Goal: Check status

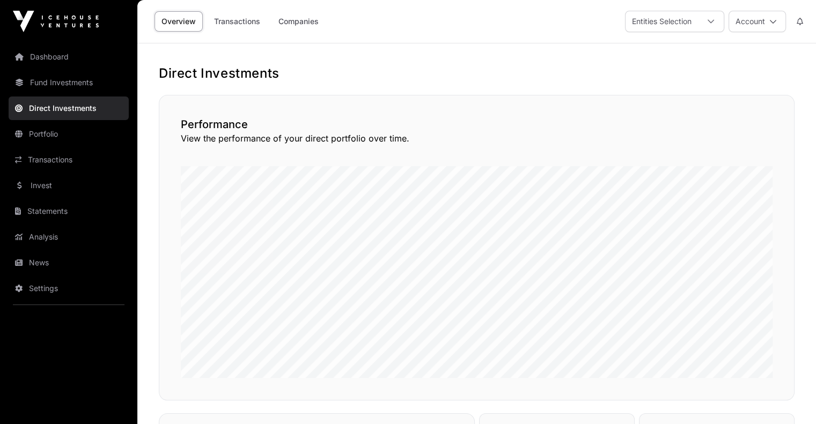
click at [41, 84] on link "Fund Investments" at bounding box center [69, 83] width 120 height 24
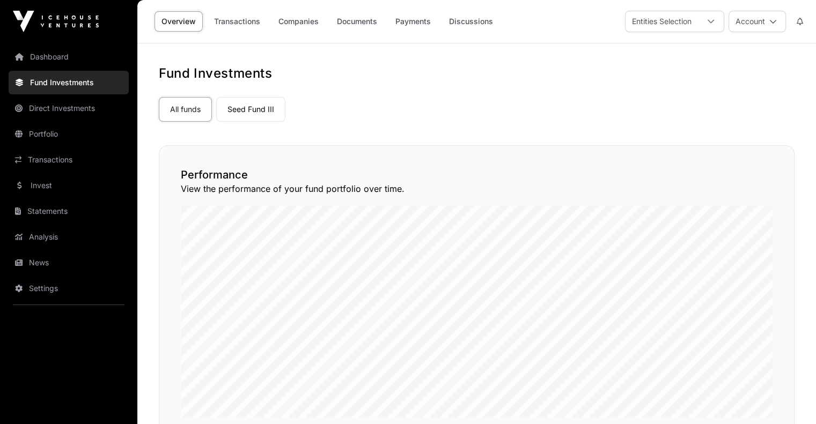
click at [77, 120] on nav "Dashboard Fund Investments Direct Investments Portfolio Transactions Invest Sta…" at bounding box center [68, 229] width 137 height 373
click at [76, 133] on link "Portfolio" at bounding box center [69, 134] width 120 height 24
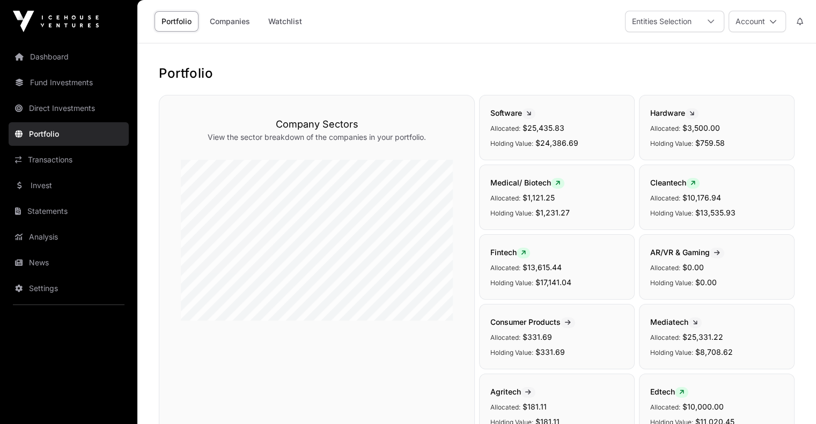
click at [73, 102] on link "Direct Investments" at bounding box center [69, 109] width 120 height 24
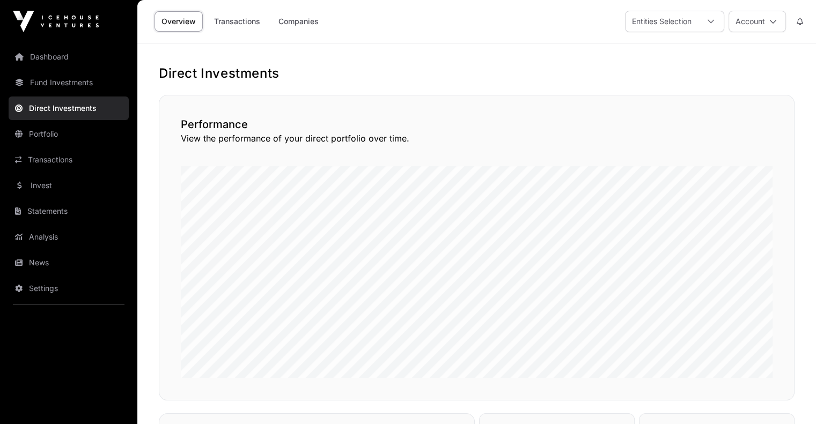
click at [245, 14] on link "Transactions" at bounding box center [237, 21] width 60 height 20
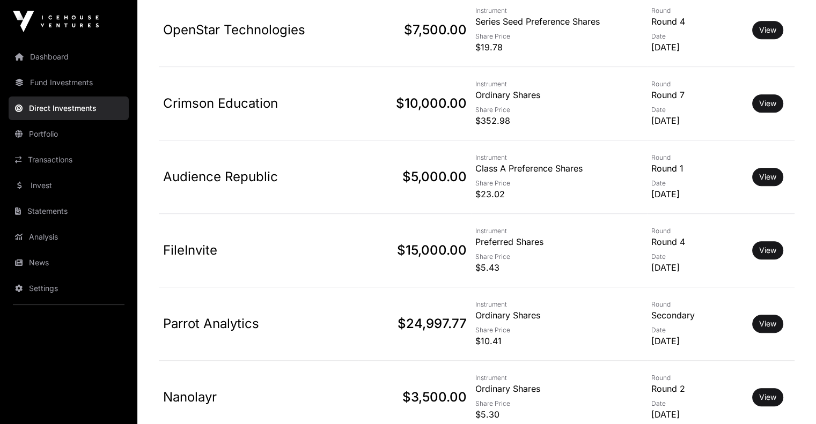
scroll to position [806, 0]
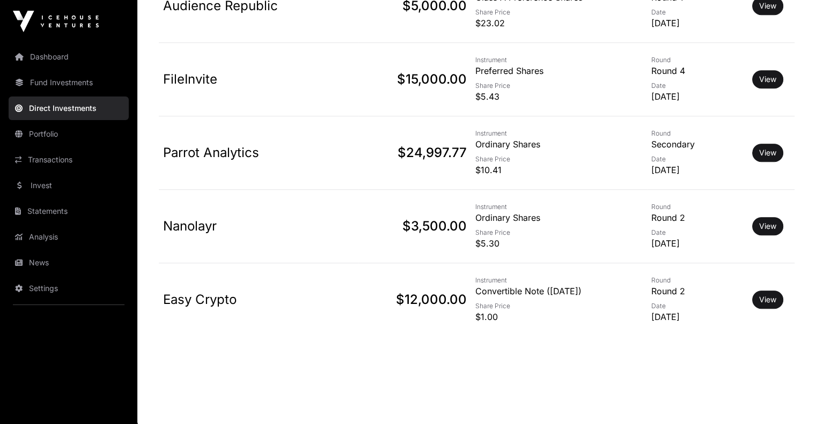
click at [416, 160] on td "$24,997.77" at bounding box center [414, 153] width 113 height 74
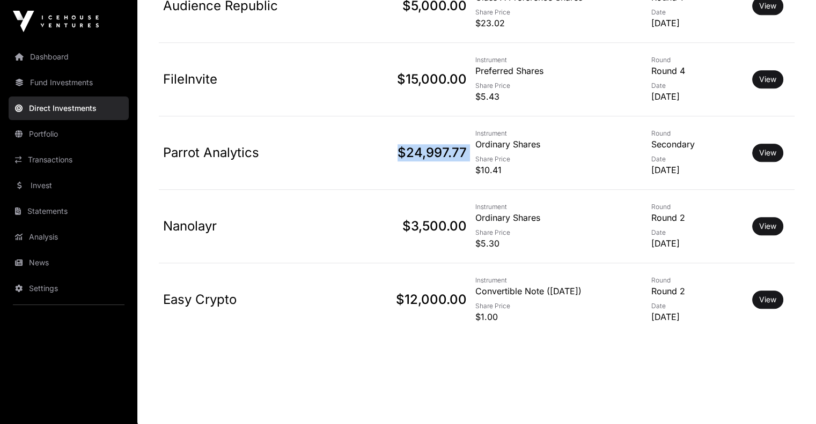
click at [416, 160] on td "$24,997.77" at bounding box center [414, 153] width 113 height 74
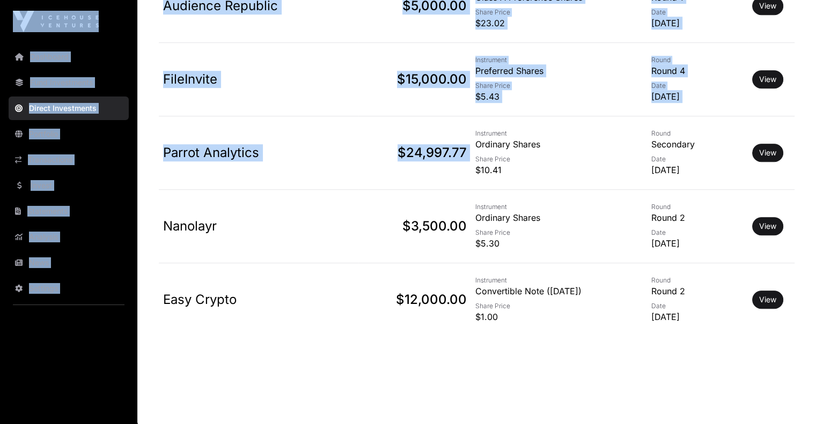
drag, startPoint x: 416, startPoint y: 160, endPoint x: 24, endPoint y: -1, distance: 424.4
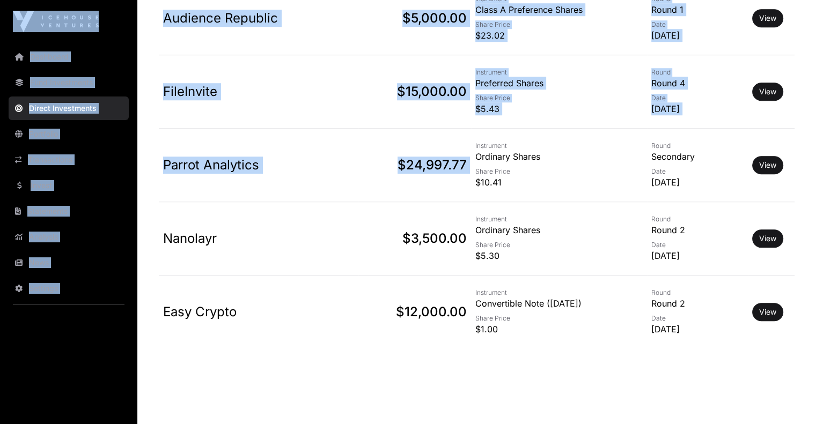
click at [289, 115] on td "FileInvite $15,000.00" at bounding box center [259, 92] width 200 height 74
